Goal: Task Accomplishment & Management: Complete application form

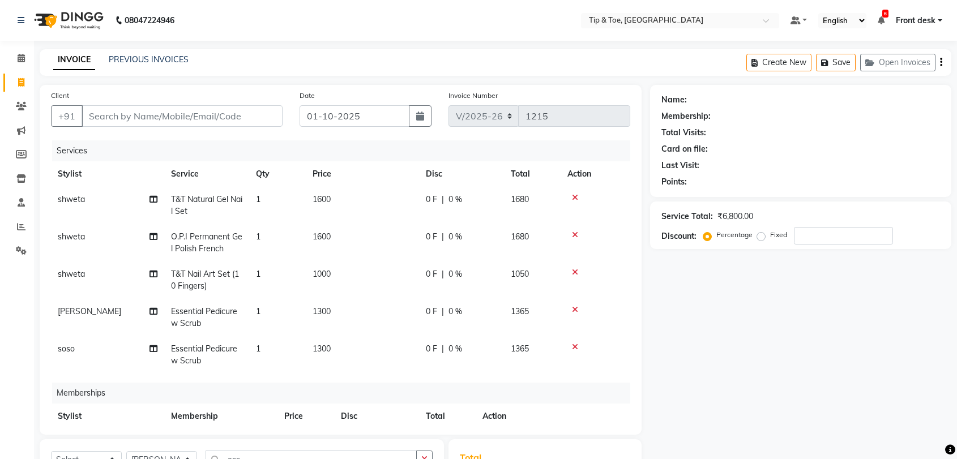
select select "5942"
select select "66996"
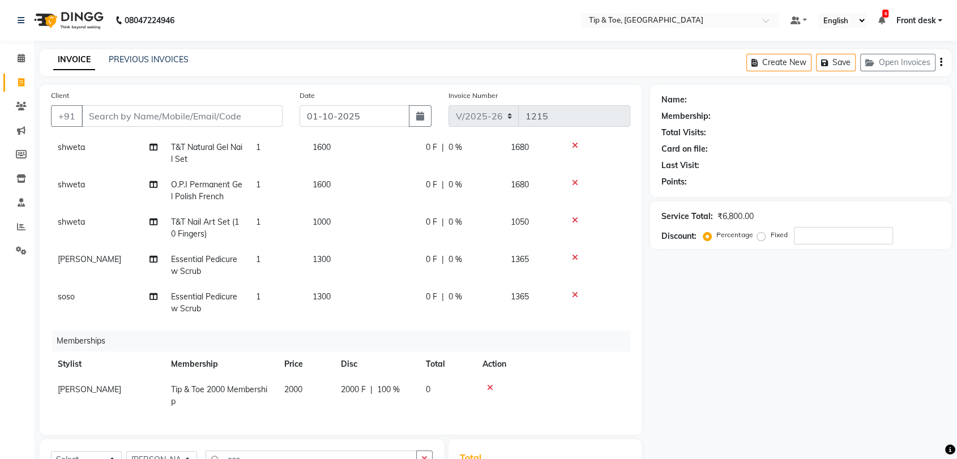
click at [202, 292] on span "Essential Pedicure w Scrub" at bounding box center [204, 303] width 66 height 22
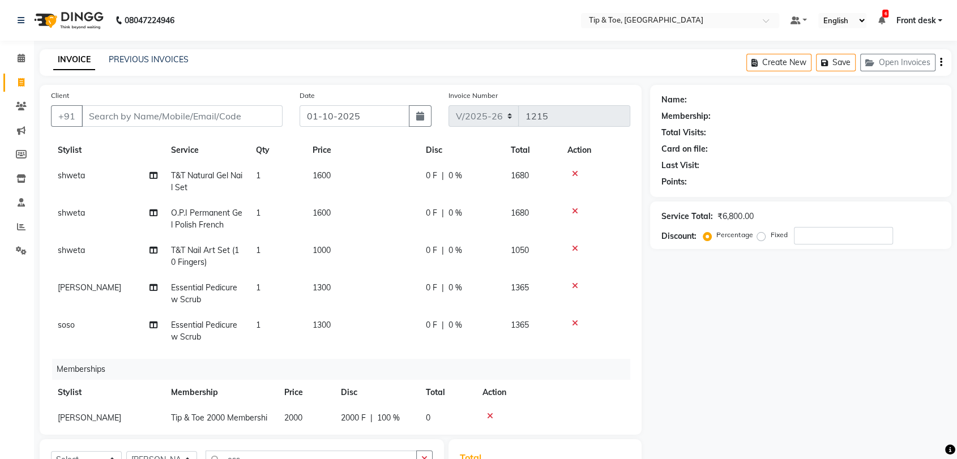
select select "92858"
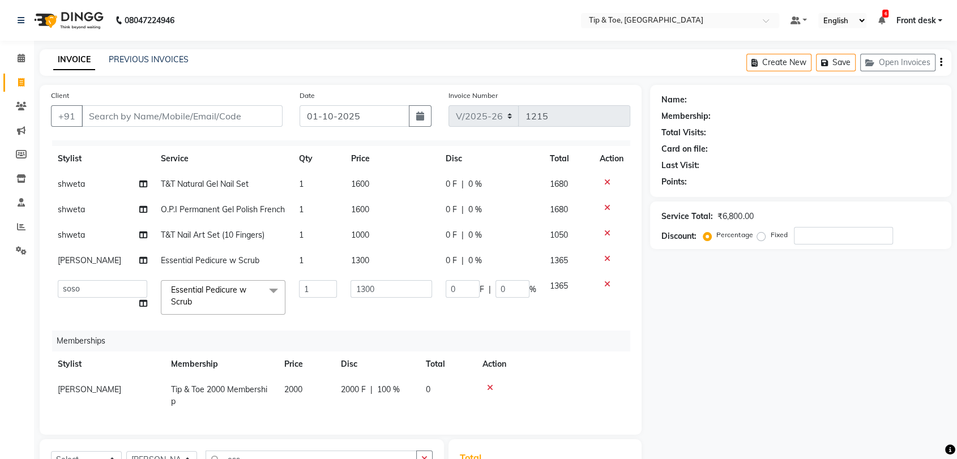
click at [205, 285] on span "Essential Pedicure w Scrub" at bounding box center [208, 296] width 75 height 22
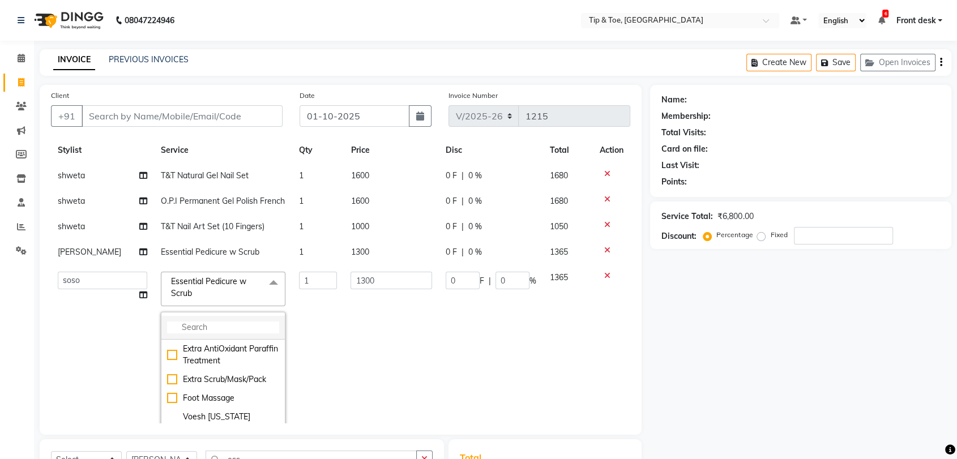
click at [208, 328] on input "multiselect-search" at bounding box center [223, 328] width 112 height 12
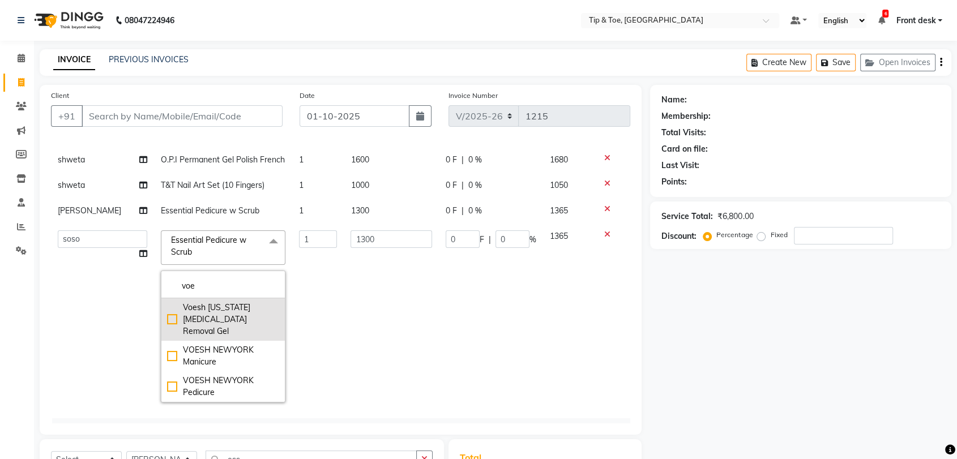
scroll to position [87, 0]
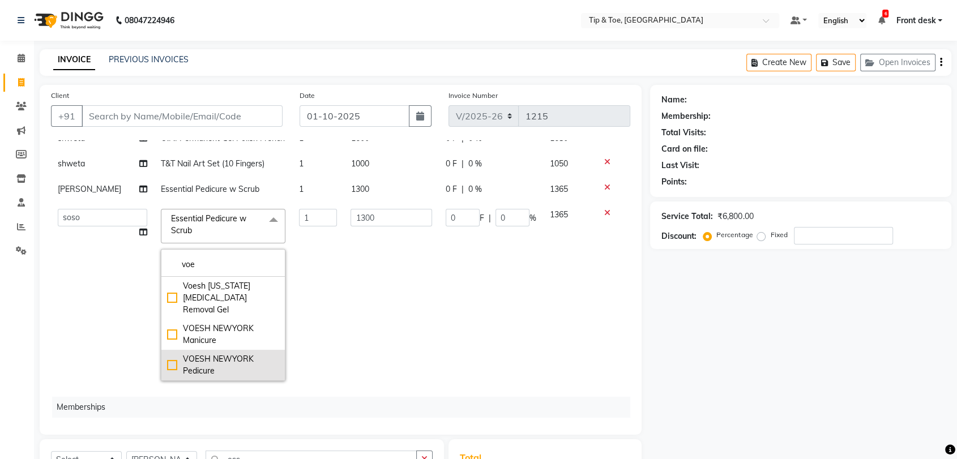
type input "voe"
click at [207, 353] on div "VOESH NEWYORK Pedicure" at bounding box center [223, 365] width 112 height 24
type input "2400"
checkbox input "true"
click at [399, 262] on td "2400" at bounding box center [391, 295] width 95 height 186
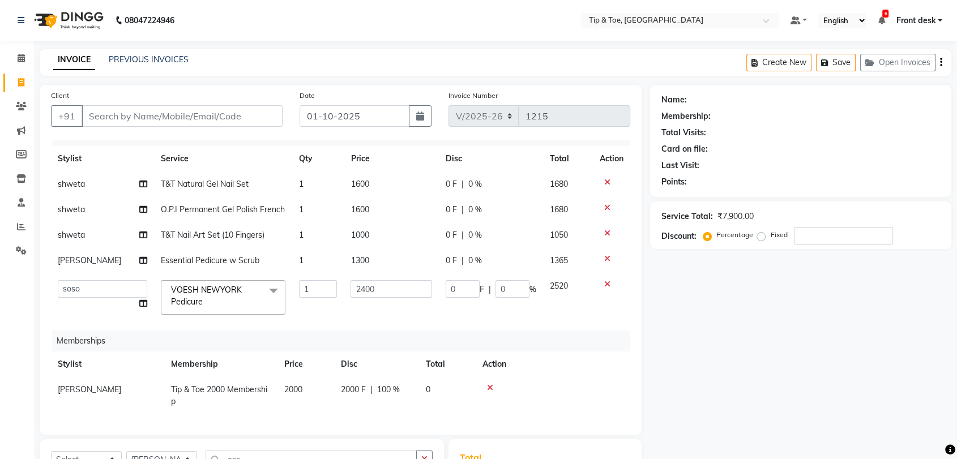
scroll to position [24, 0]
click at [368, 307] on td "2400" at bounding box center [391, 298] width 95 height 48
click at [229, 255] on span "Essential Pedicure w Scrub" at bounding box center [210, 260] width 99 height 10
select select "83790"
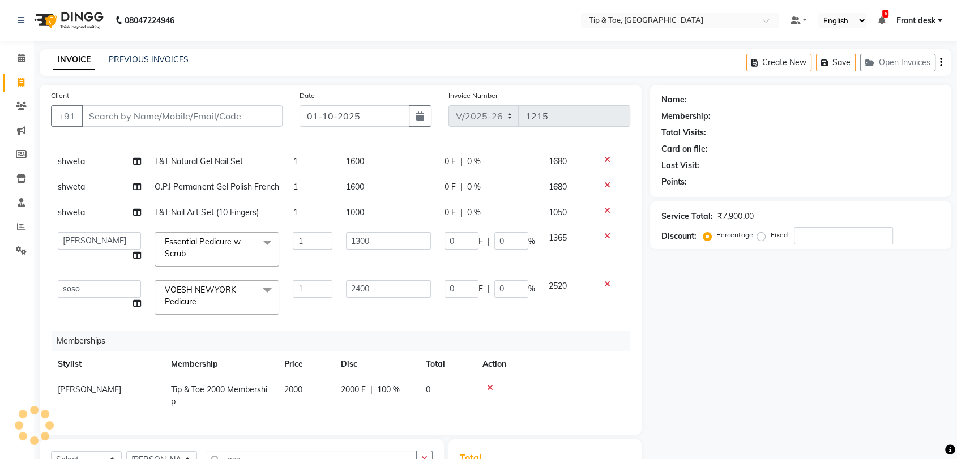
click at [177, 237] on span "Essential Pedicure w Scrub" at bounding box center [202, 248] width 75 height 22
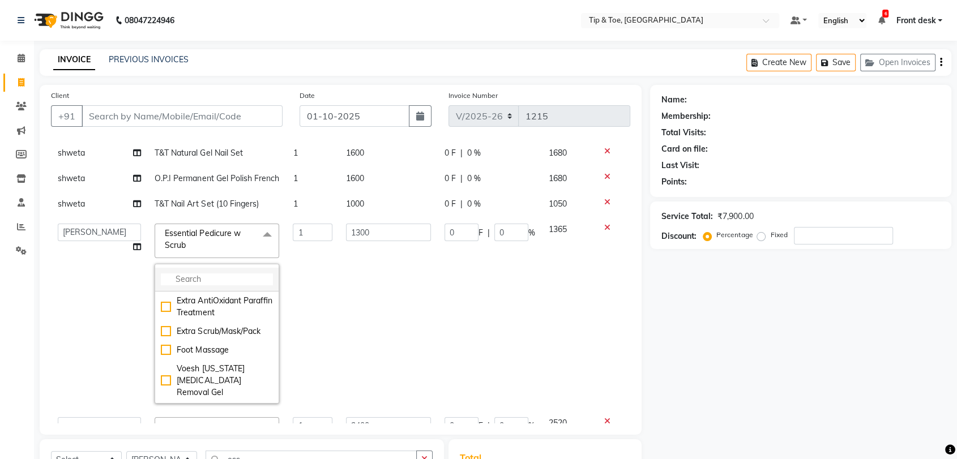
click at [199, 274] on input "multiselect-search" at bounding box center [217, 280] width 112 height 12
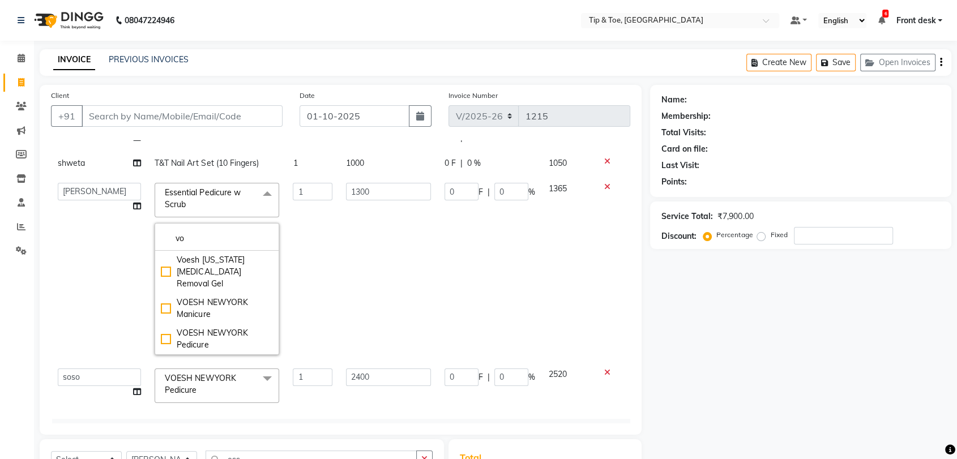
scroll to position [109, 0]
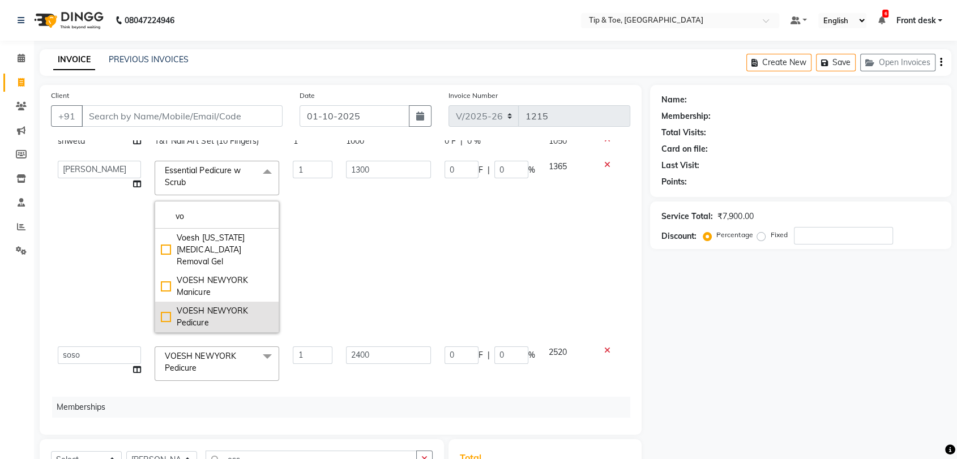
type input "vo"
click at [166, 305] on div "VOESH NEWYORK Pedicure" at bounding box center [217, 317] width 112 height 24
checkbox input "true"
type input "2400"
click at [378, 240] on td "2400" at bounding box center [388, 247] width 99 height 186
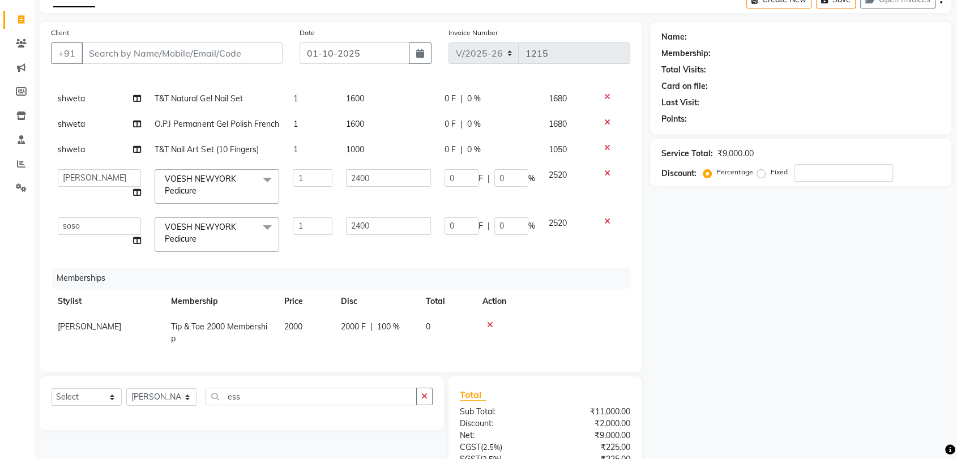
scroll to position [163, 0]
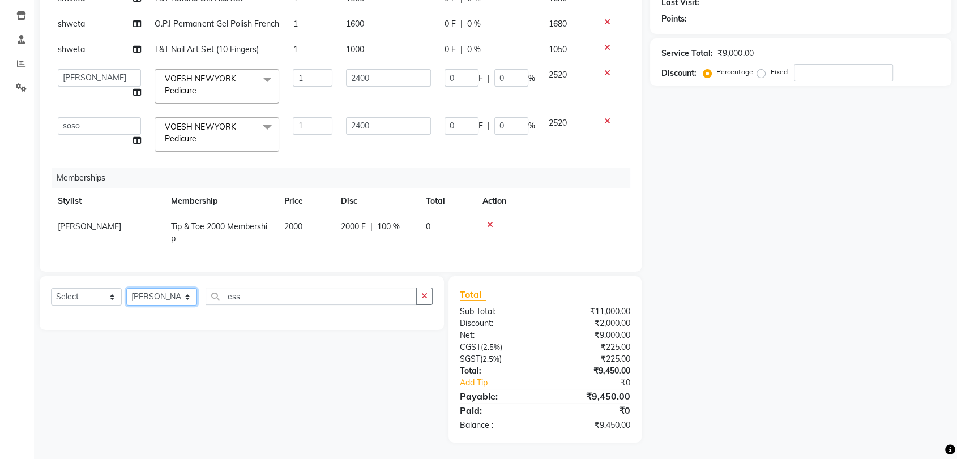
click at [156, 296] on select "Select Stylist [PERSON_NAME] Front desk [PERSON_NAME] [PERSON_NAME] [PERSON_NAM…" at bounding box center [161, 297] width 71 height 18
select select "92858"
click at [126, 288] on select "Select Stylist [PERSON_NAME] Front desk [PERSON_NAME] [PERSON_NAME] [PERSON_NAM…" at bounding box center [161, 297] width 71 height 18
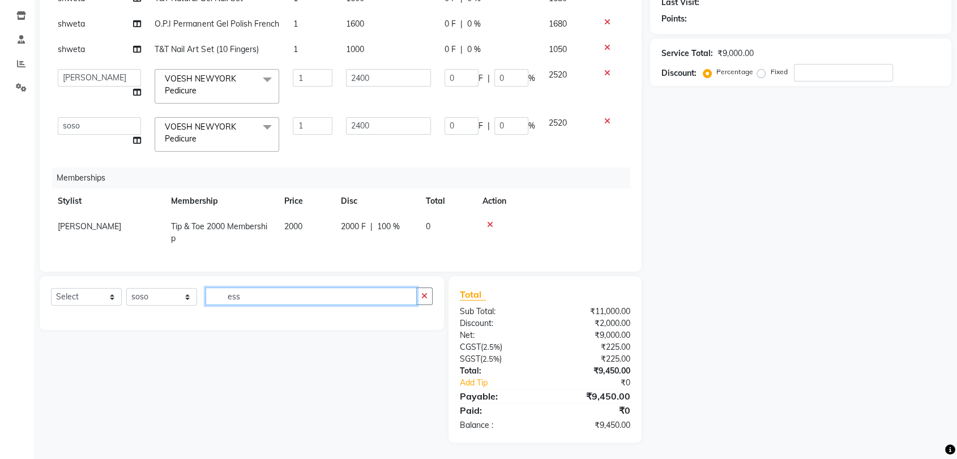
click at [249, 293] on input "ess" at bounding box center [311, 297] width 211 height 18
type input "e"
type input "c"
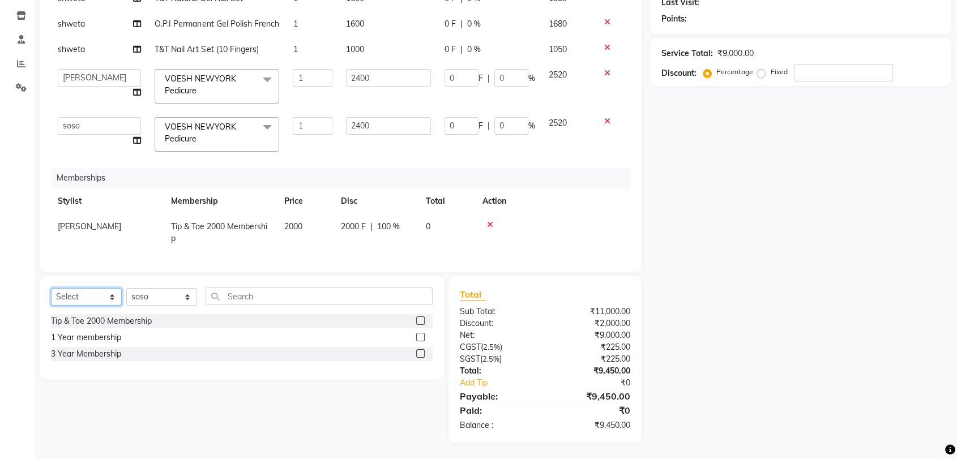
click at [111, 298] on select "Select Service Product Package Voucher Prepaid Gift Card" at bounding box center [86, 297] width 71 height 18
select select "service"
click at [51, 288] on select "Select Service Product Package Voucher Prepaid Gift Card" at bounding box center [86, 297] width 71 height 18
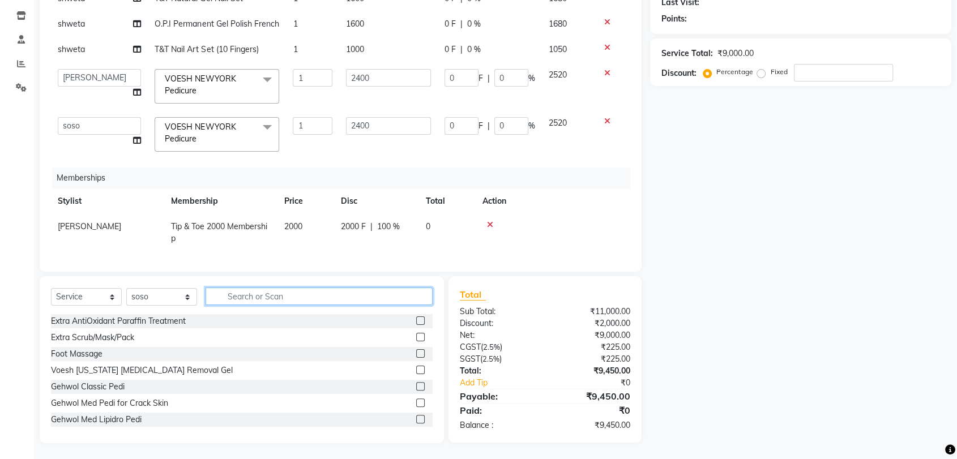
click at [240, 298] on input "text" at bounding box center [319, 297] width 227 height 18
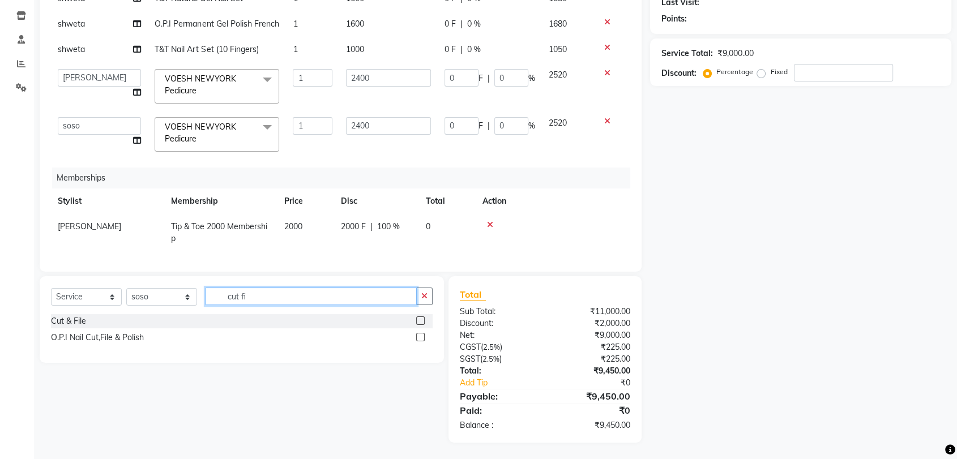
type input "cut fi"
click at [421, 319] on label at bounding box center [420, 321] width 8 height 8
click at [421, 319] on input "checkbox" at bounding box center [419, 321] width 7 height 7
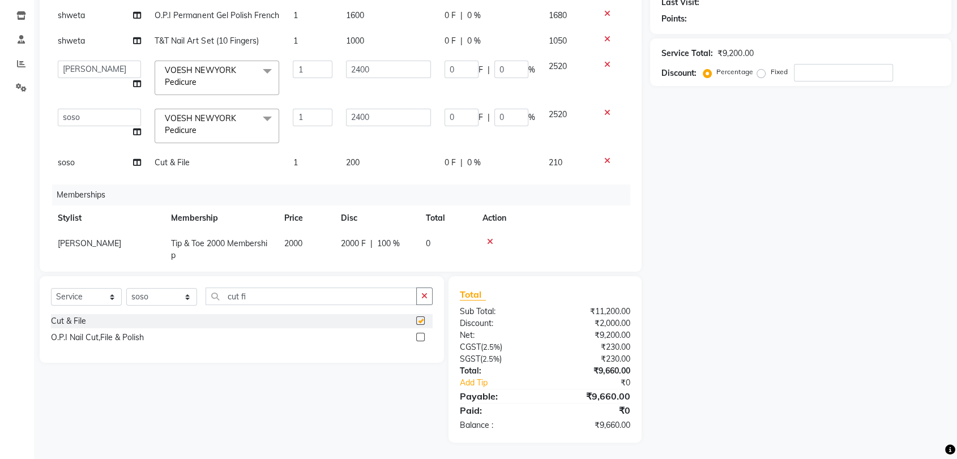
scroll to position [72, 0]
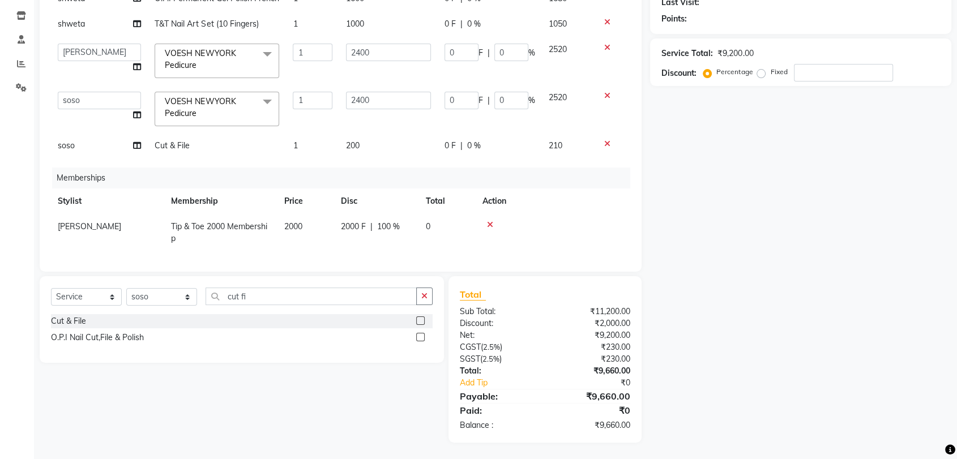
checkbox input "false"
click at [562, 198] on th "Action" at bounding box center [553, 201] width 155 height 25
click at [111, 296] on select "Select Service Product Package Voucher Prepaid Gift Card" at bounding box center [86, 297] width 71 height 18
select select "product"
click at [51, 288] on select "Select Service Product Package Voucher Prepaid Gift Card" at bounding box center [86, 297] width 71 height 18
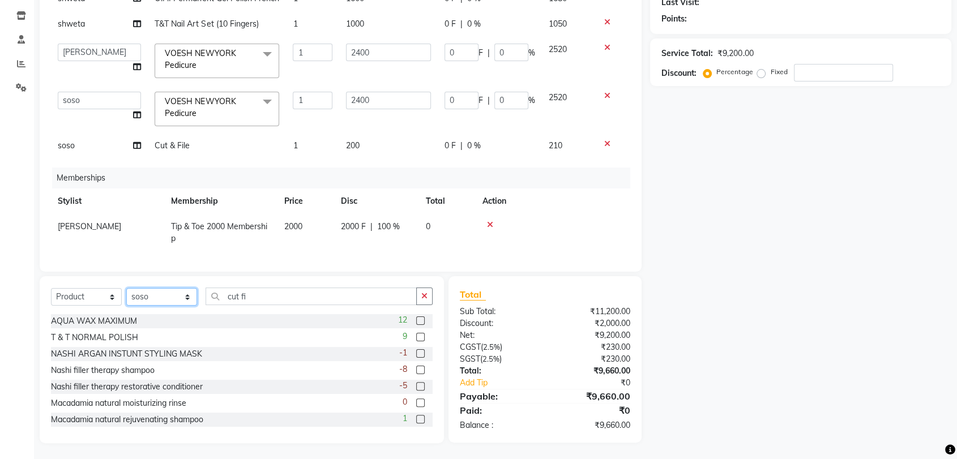
click at [165, 297] on select "Select Stylist [PERSON_NAME] Front desk [PERSON_NAME] [PERSON_NAME] [PERSON_NAM…" at bounding box center [161, 297] width 71 height 18
select select "93042"
click at [126, 288] on select "Select Stylist [PERSON_NAME] Front desk [PERSON_NAME] [PERSON_NAME] [PERSON_NAM…" at bounding box center [161, 297] width 71 height 18
drag, startPoint x: 250, startPoint y: 296, endPoint x: 220, endPoint y: 296, distance: 30.0
click at [220, 296] on input "cut fi" at bounding box center [311, 297] width 211 height 18
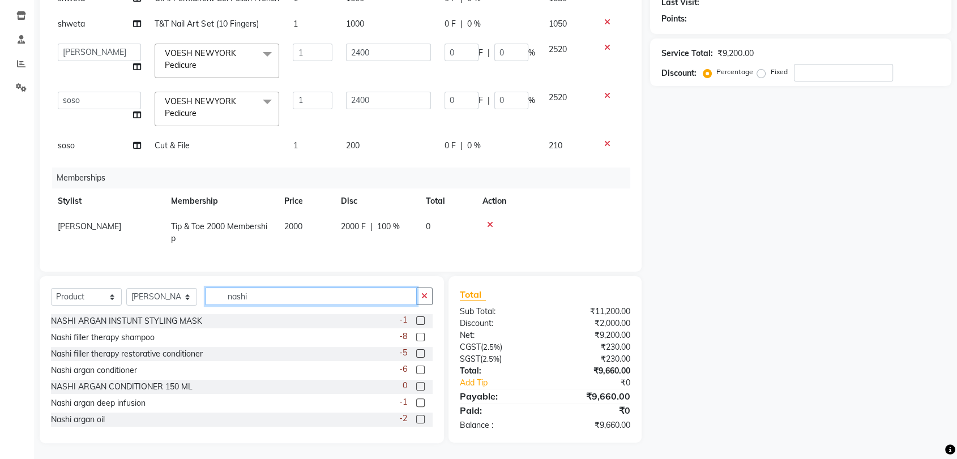
type input "nashi"
click at [416, 418] on label at bounding box center [420, 419] width 8 height 8
click at [416, 418] on input "checkbox" at bounding box center [419, 419] width 7 height 7
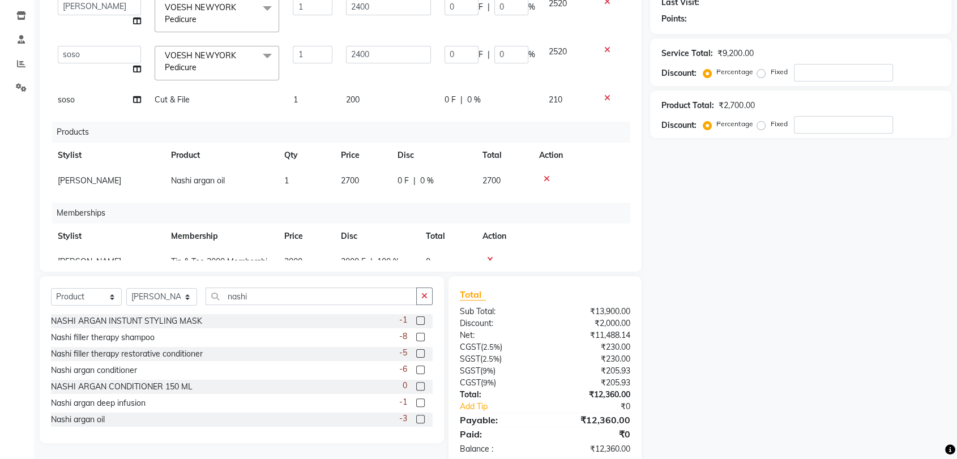
checkbox input "false"
click at [294, 296] on input "nashi" at bounding box center [311, 297] width 211 height 18
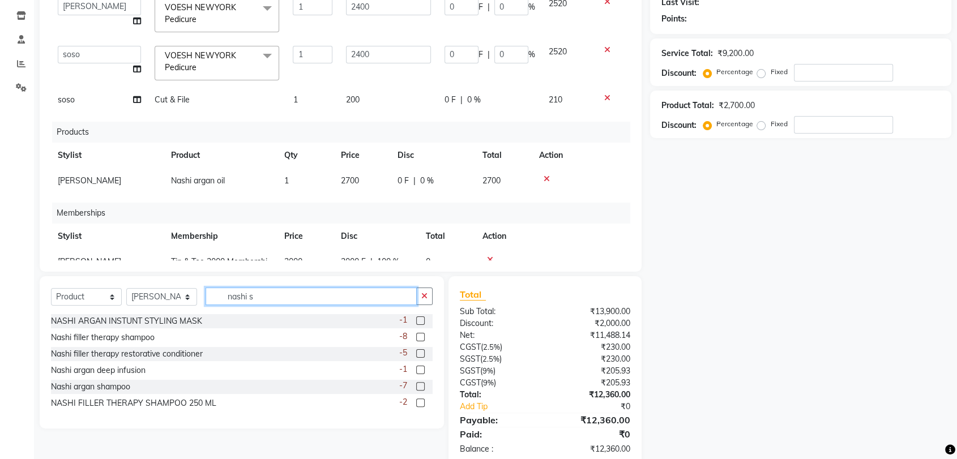
type input "nashi s"
click at [419, 388] on label at bounding box center [420, 386] width 8 height 8
click at [419, 388] on input "checkbox" at bounding box center [419, 386] width 7 height 7
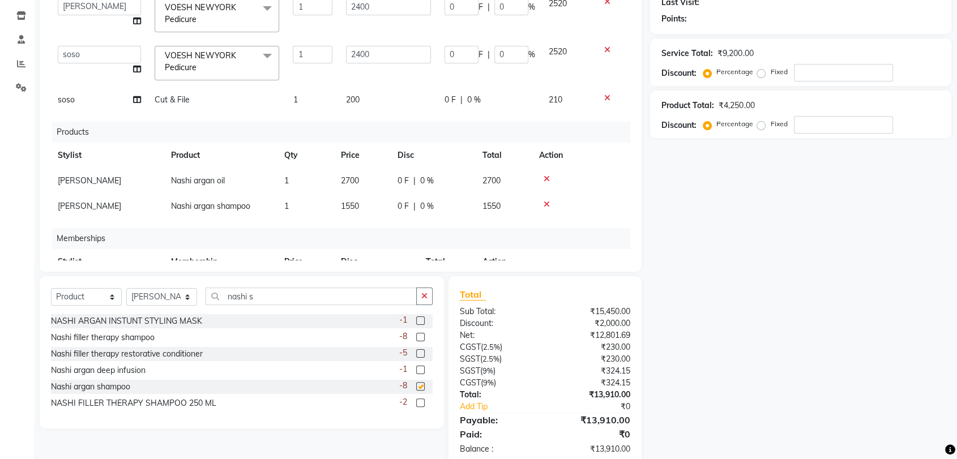
checkbox input "false"
click at [342, 296] on input "nashi s" at bounding box center [311, 297] width 211 height 18
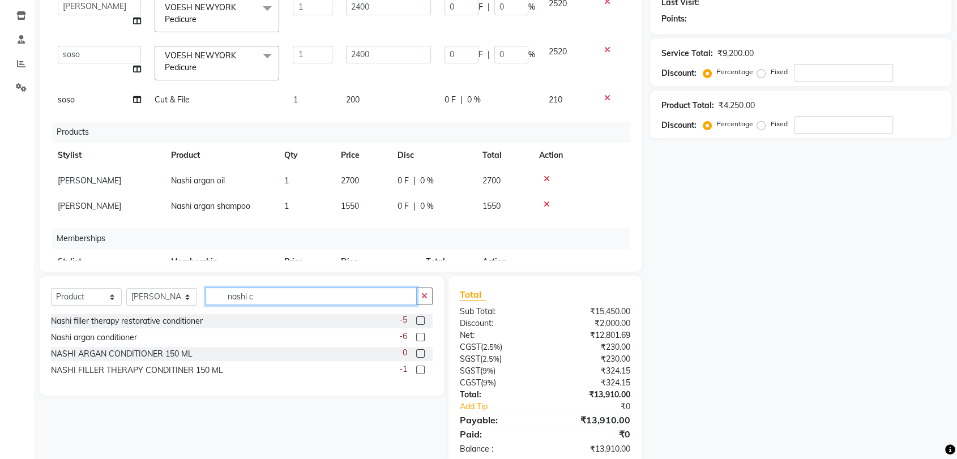
type input "nashi c"
click at [422, 334] on label at bounding box center [420, 337] width 8 height 8
click at [422, 334] on input "checkbox" at bounding box center [419, 337] width 7 height 7
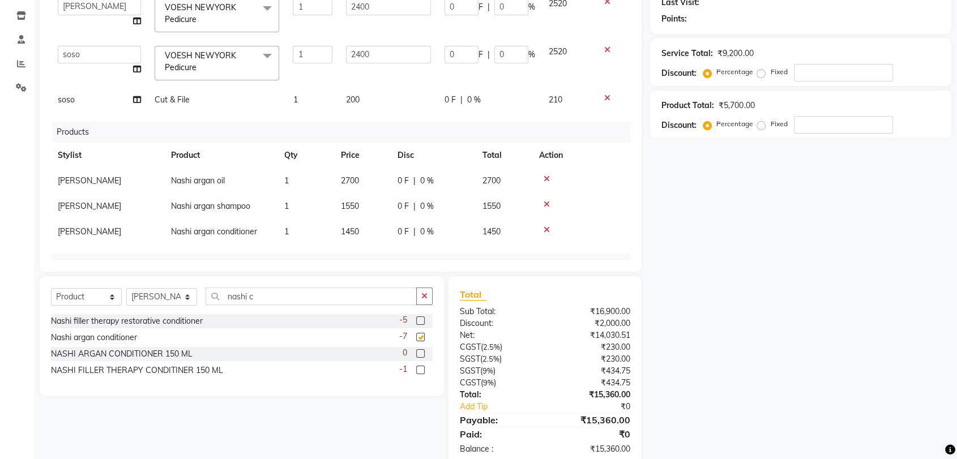
checkbox input "false"
click at [281, 300] on input "nashi c" at bounding box center [311, 297] width 211 height 18
type input "n"
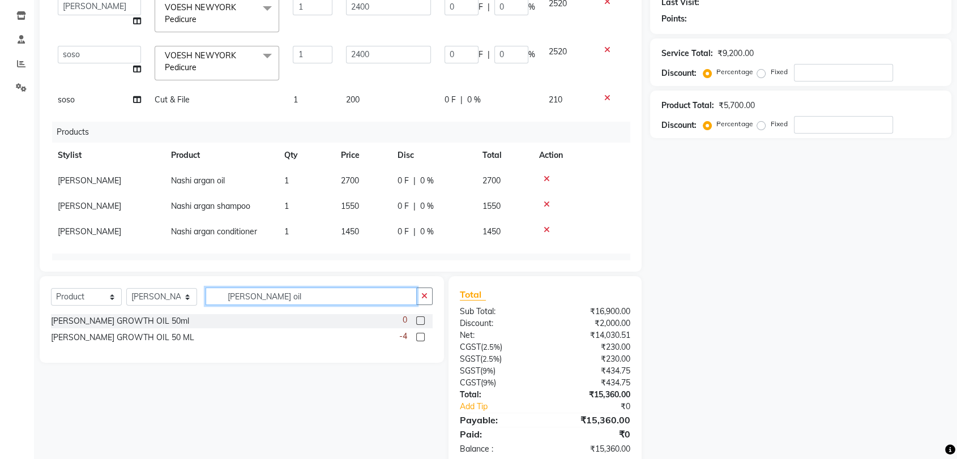
type input "[PERSON_NAME] oil"
click at [421, 338] on label at bounding box center [420, 337] width 8 height 8
click at [421, 338] on input "checkbox" at bounding box center [419, 337] width 7 height 7
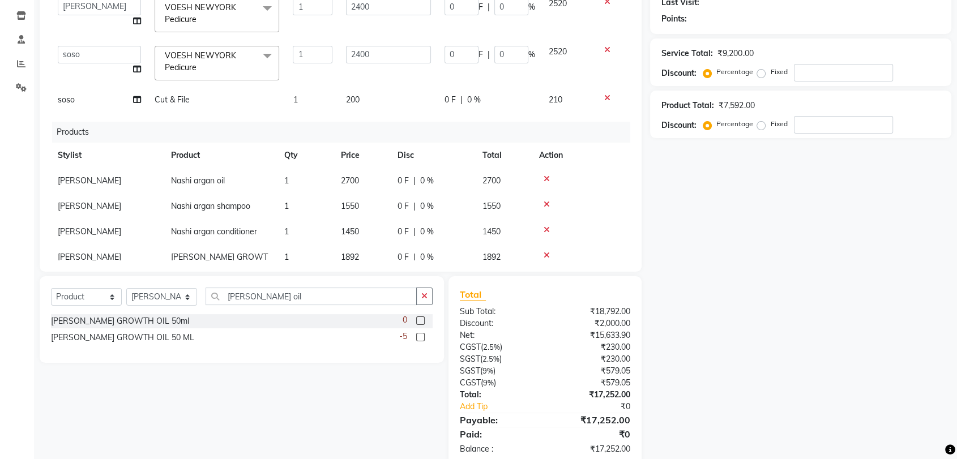
click at [421, 338] on label at bounding box center [420, 337] width 8 height 8
click at [421, 338] on input "checkbox" at bounding box center [419, 337] width 7 height 7
checkbox input "false"
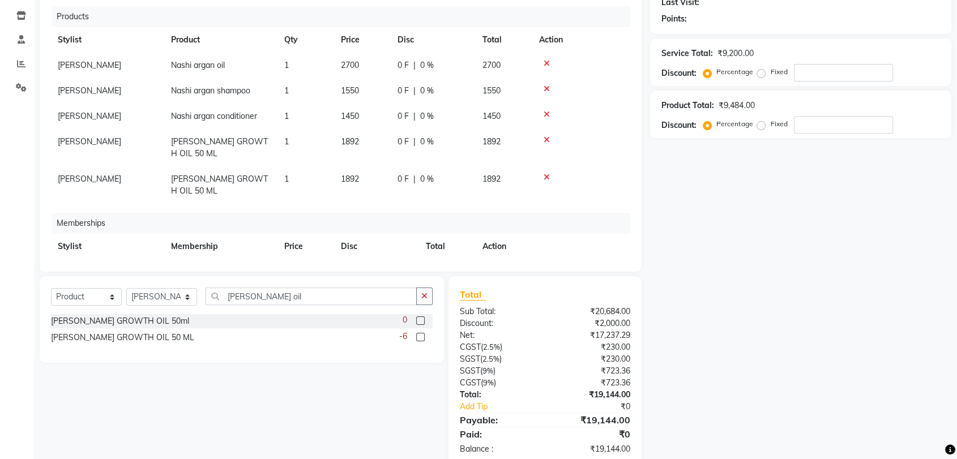
scroll to position [236, 0]
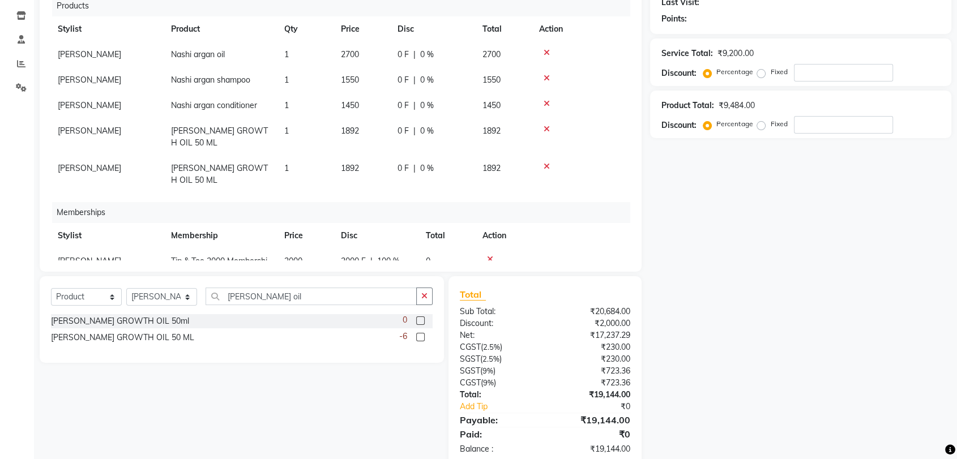
click at [546, 163] on icon at bounding box center [547, 167] width 6 height 8
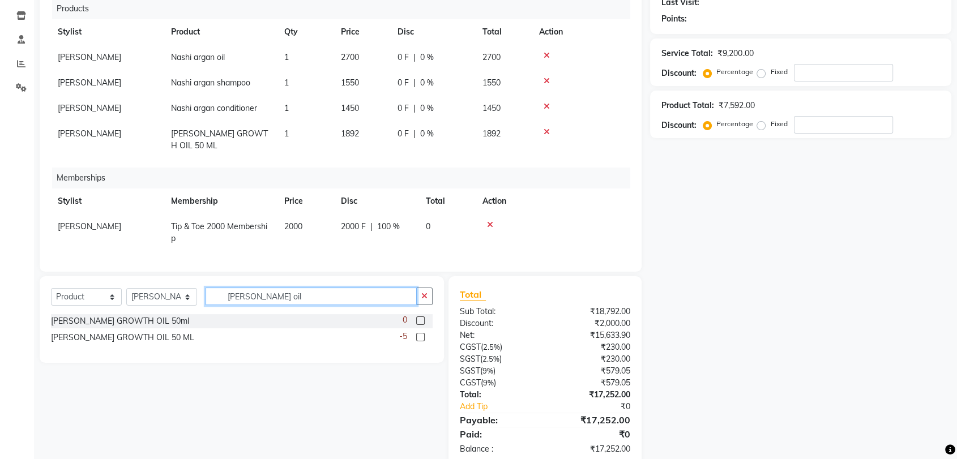
click at [335, 292] on input "[PERSON_NAME] oil" at bounding box center [311, 297] width 211 height 18
type input "b"
type input "maxi"
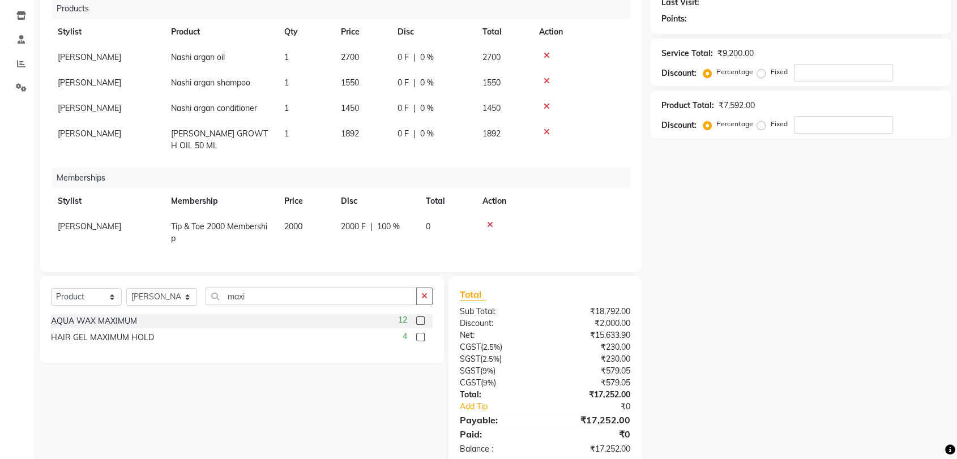
click at [422, 336] on label at bounding box center [420, 337] width 8 height 8
click at [422, 336] on input "checkbox" at bounding box center [419, 337] width 7 height 7
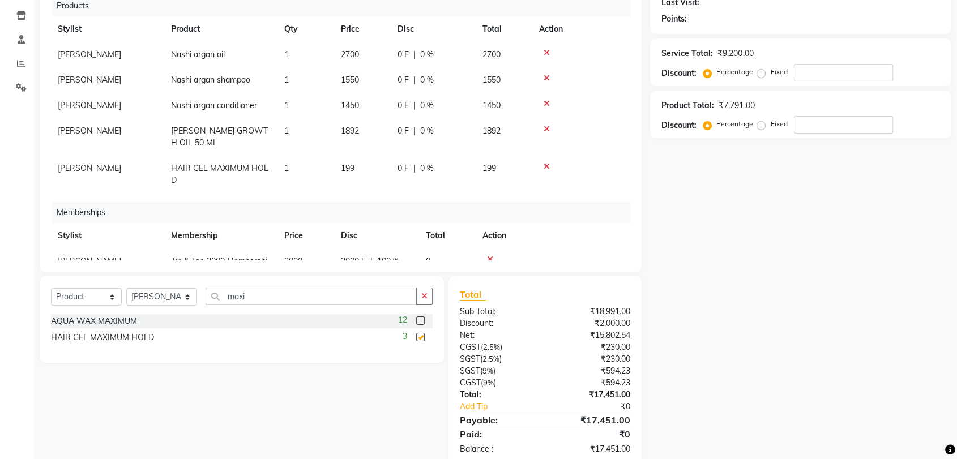
checkbox input "false"
click at [345, 168] on span "199" at bounding box center [348, 168] width 14 height 10
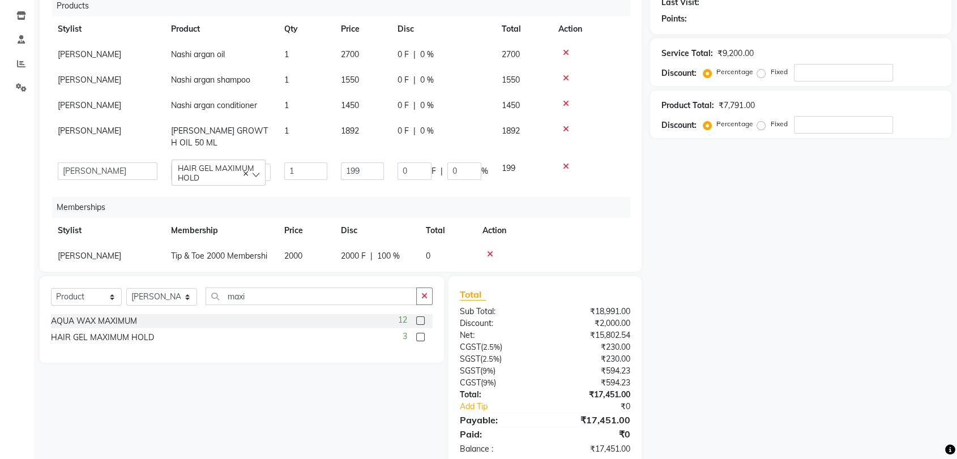
click at [564, 164] on icon at bounding box center [566, 167] width 6 height 8
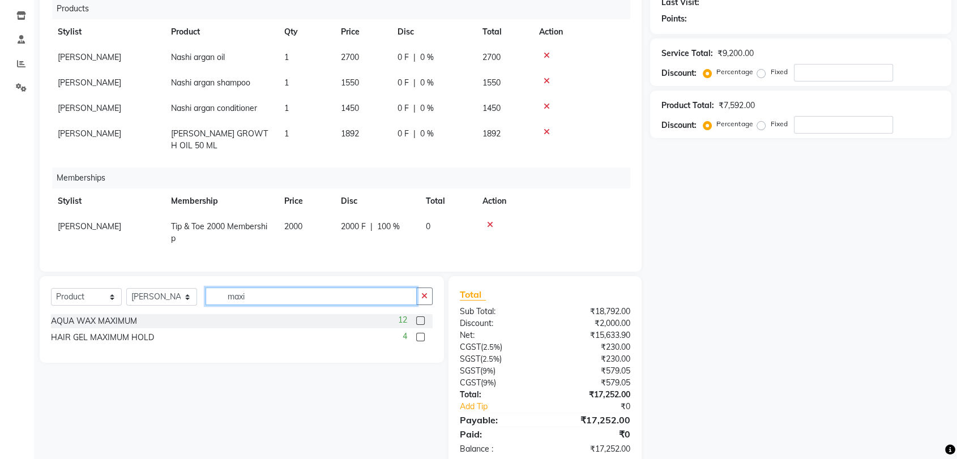
click at [258, 296] on input "maxi" at bounding box center [311, 297] width 211 height 18
click at [419, 321] on label at bounding box center [420, 321] width 8 height 8
click at [419, 321] on input "checkbox" at bounding box center [419, 321] width 7 height 7
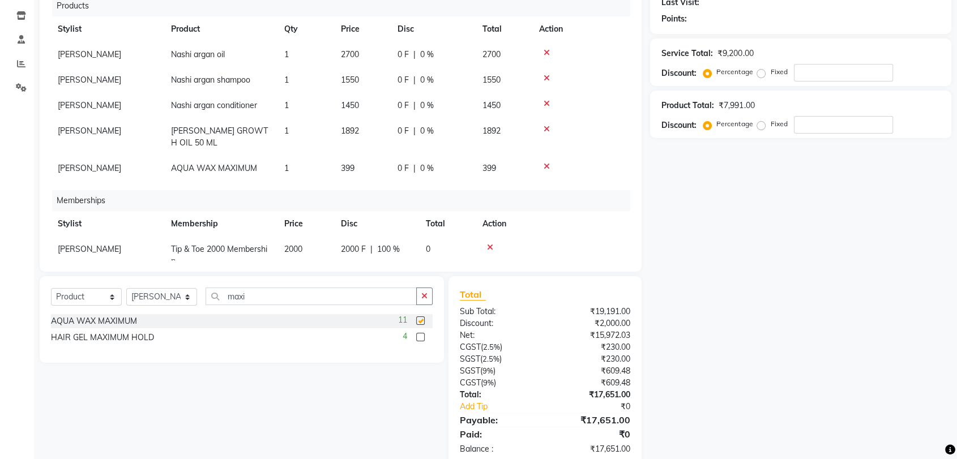
checkbox input "false"
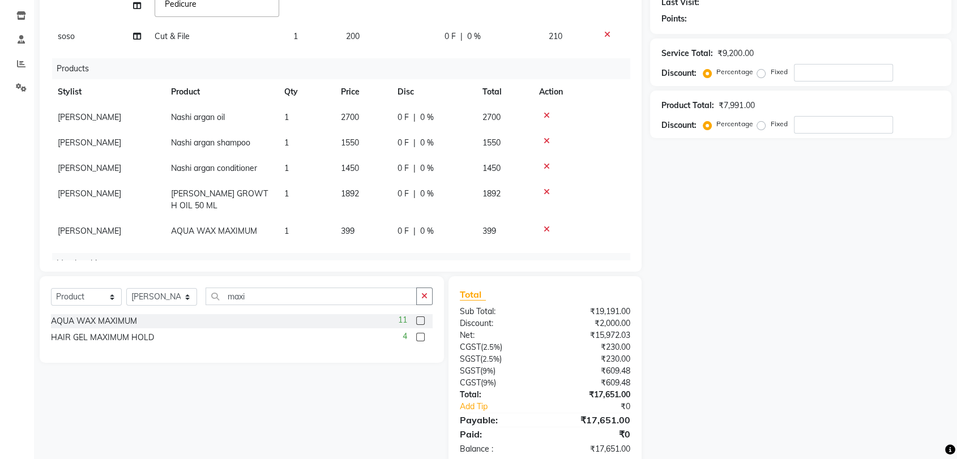
scroll to position [172, 0]
click at [351, 119] on span "2700" at bounding box center [350, 118] width 18 height 10
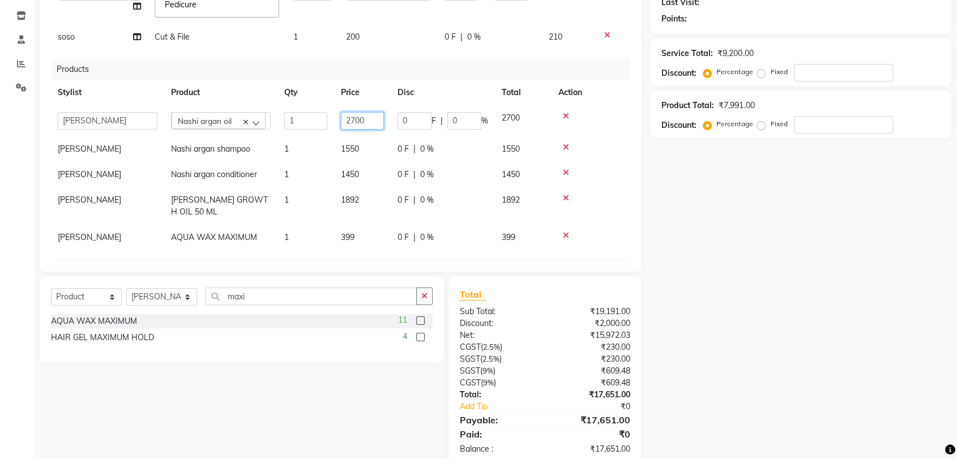
click at [354, 119] on input "2700" at bounding box center [362, 121] width 43 height 18
type input "1300"
click at [346, 147] on td "1550" at bounding box center [362, 148] width 57 height 25
click at [353, 145] on input "1550" at bounding box center [362, 147] width 43 height 18
type input "1650"
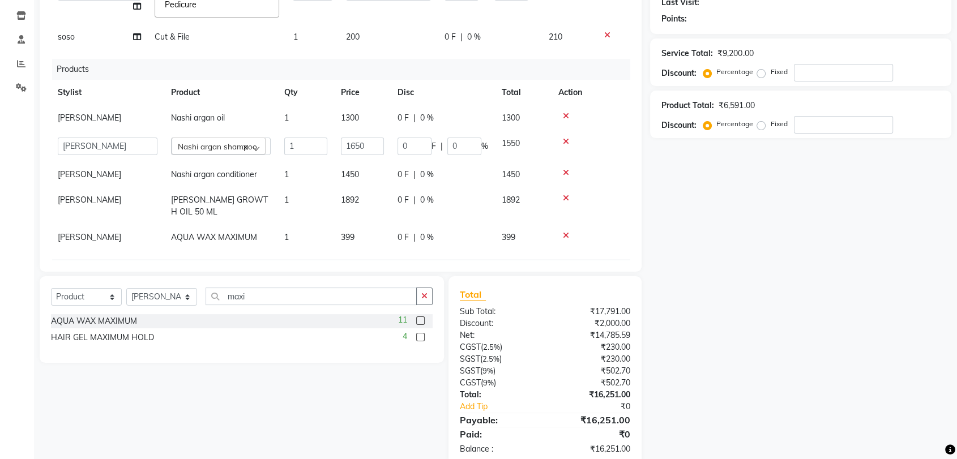
click at [364, 174] on td "1450" at bounding box center [362, 174] width 57 height 25
click at [357, 172] on input "1450" at bounding box center [362, 172] width 43 height 18
type input "1650"
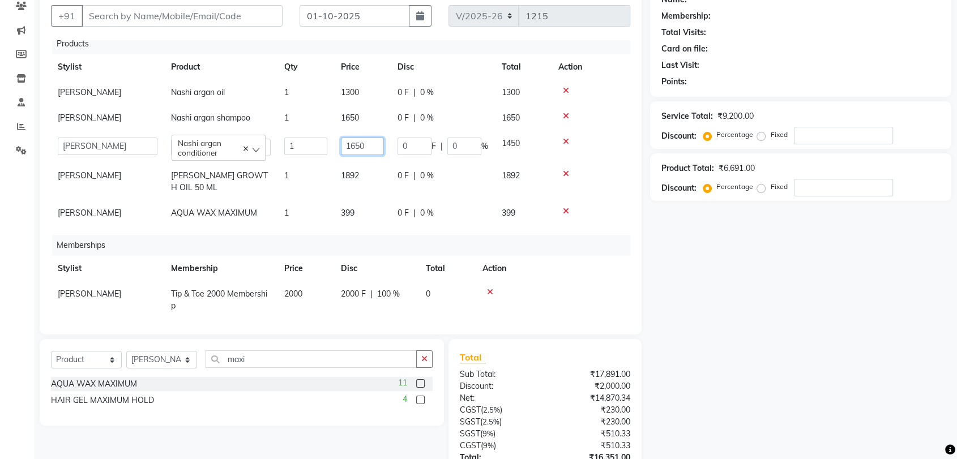
scroll to position [274, 0]
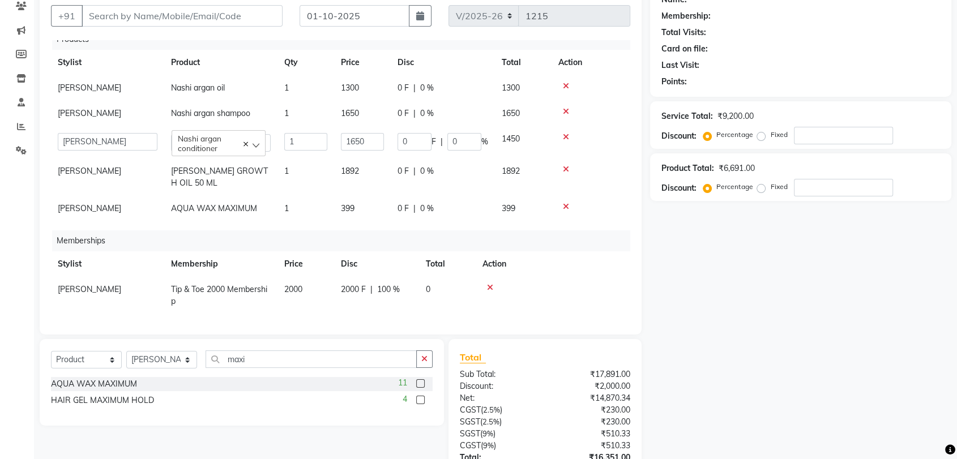
click at [86, 279] on td "[PERSON_NAME]" at bounding box center [107, 295] width 113 height 37
select select "66996"
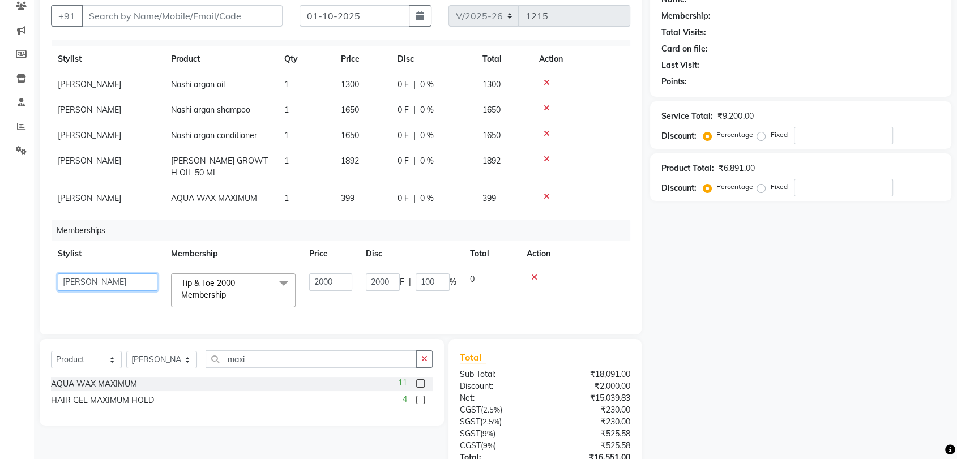
click at [91, 274] on select "[PERSON_NAME] Front desk [PERSON_NAME] [PERSON_NAME] [PERSON_NAME] shweta [PERS…" at bounding box center [108, 283] width 100 height 18
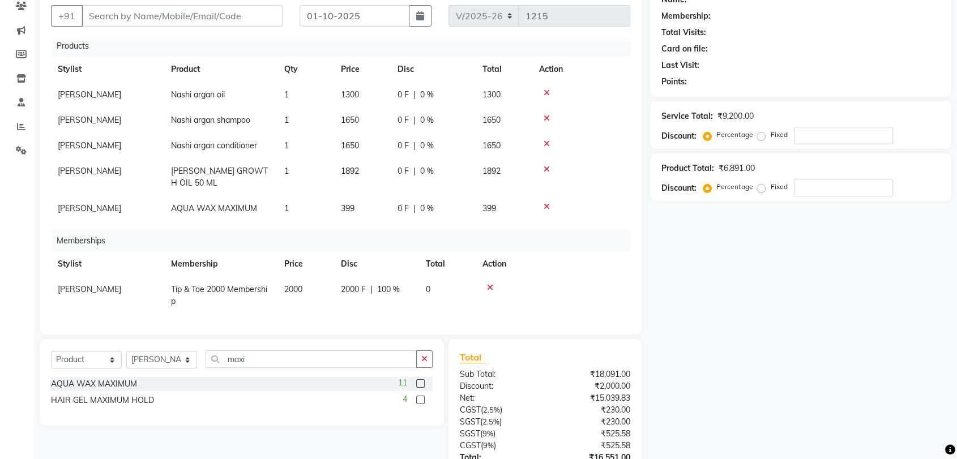
click at [587, 231] on div "Memberships" at bounding box center [345, 241] width 587 height 21
click at [422, 364] on button "button" at bounding box center [424, 360] width 16 height 18
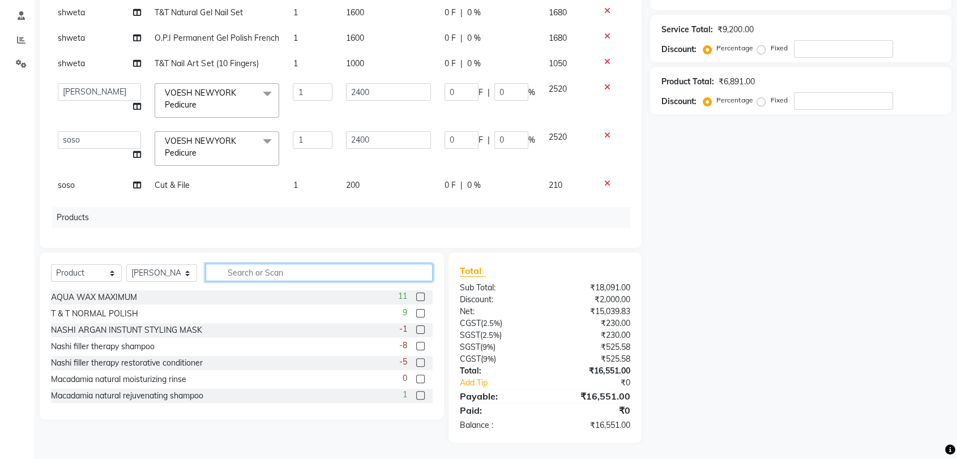
scroll to position [0, 0]
